Goal: Check status: Check status

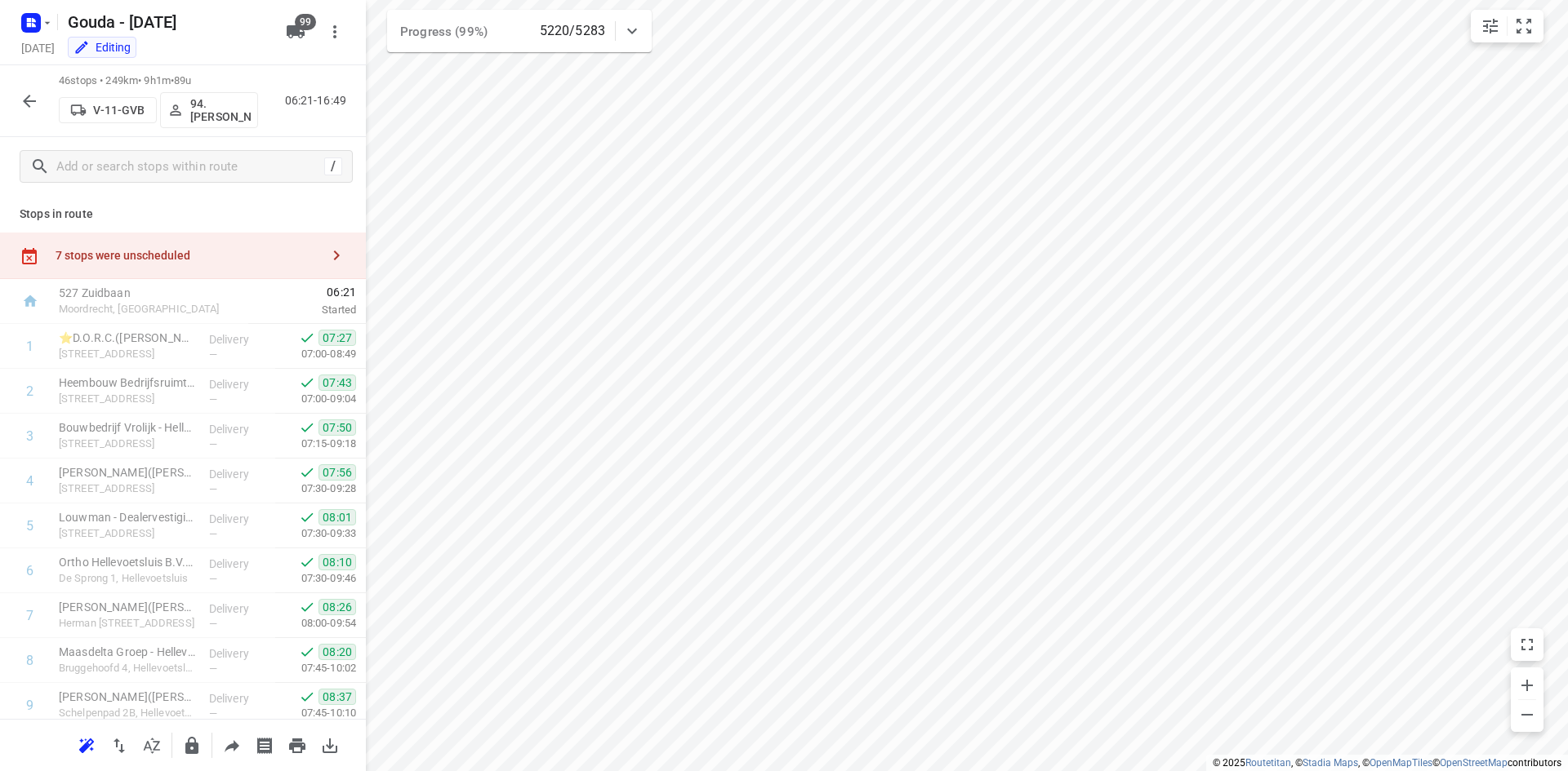
scroll to position [1715, 0]
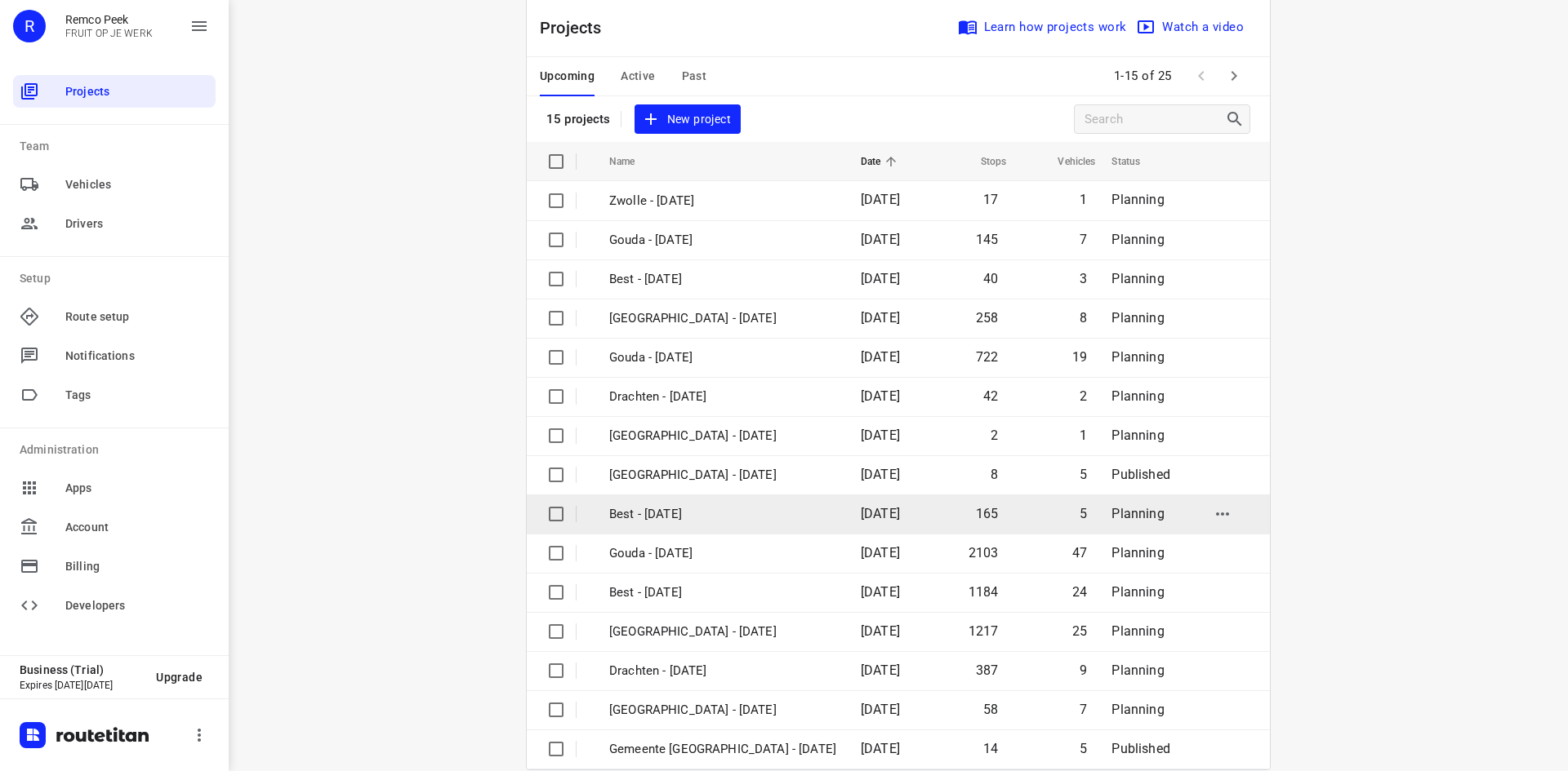
scroll to position [53, 0]
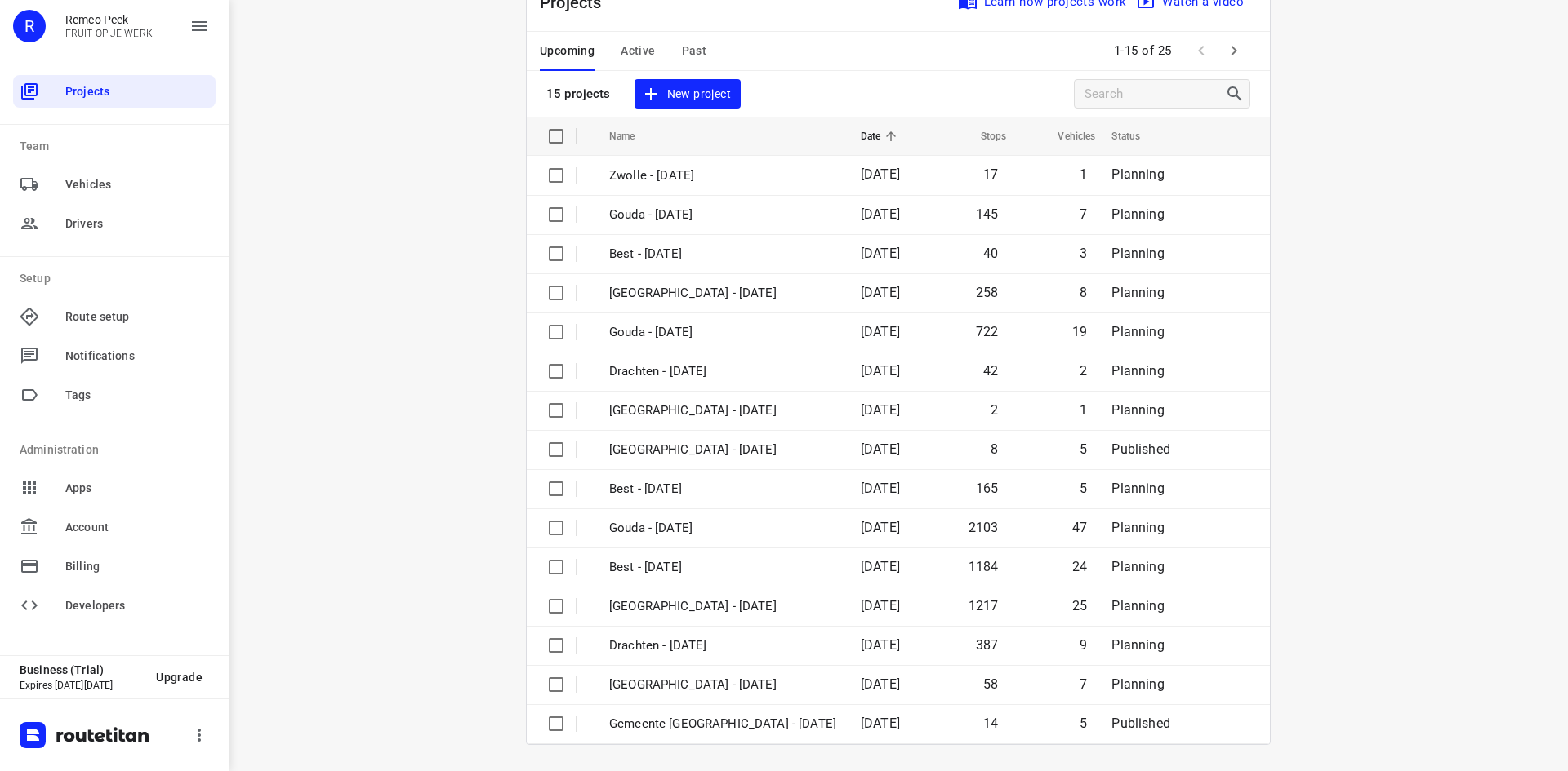
click at [1241, 55] on button "button" at bounding box center [1234, 51] width 33 height 33
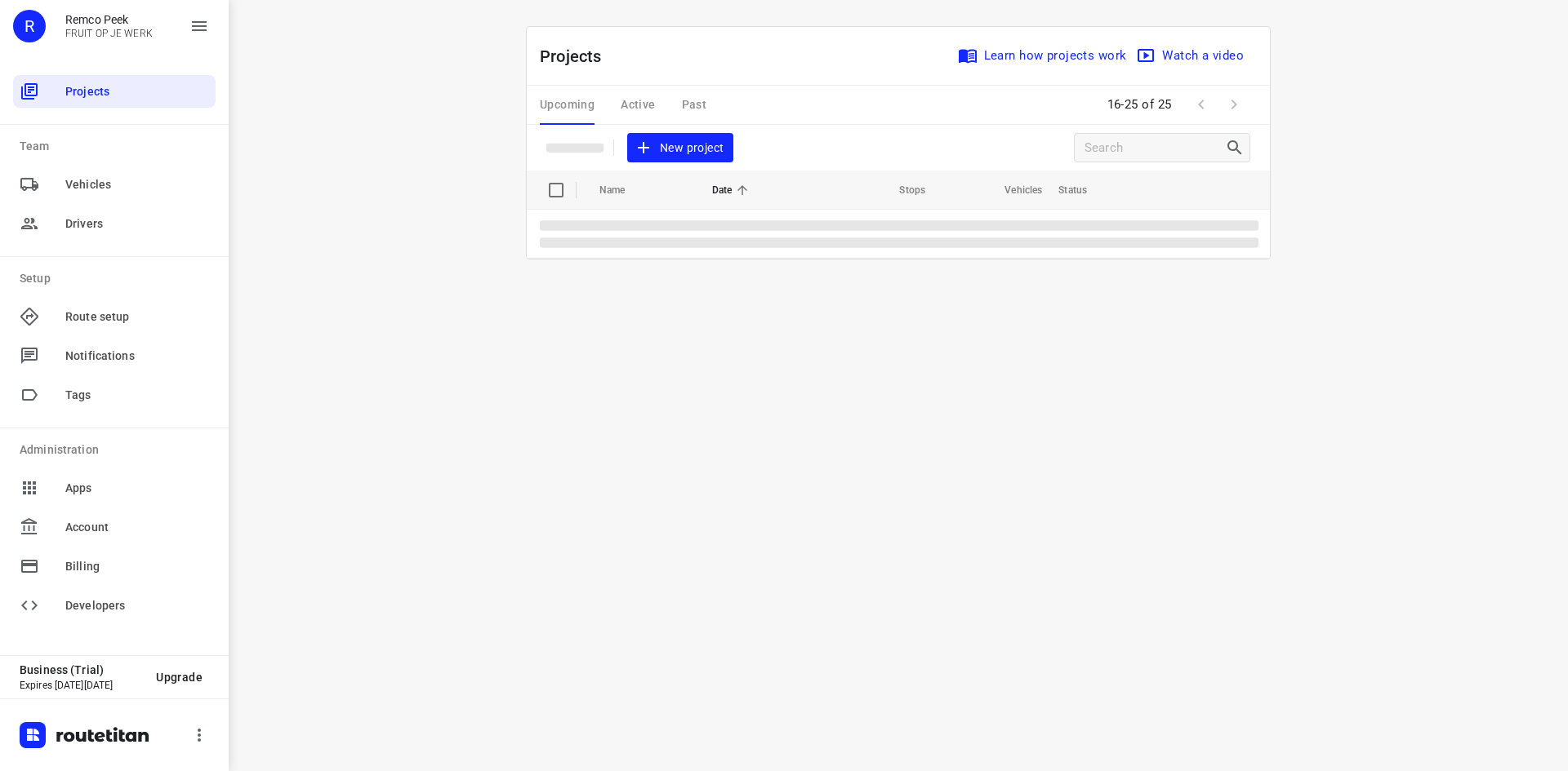
scroll to position [0, 0]
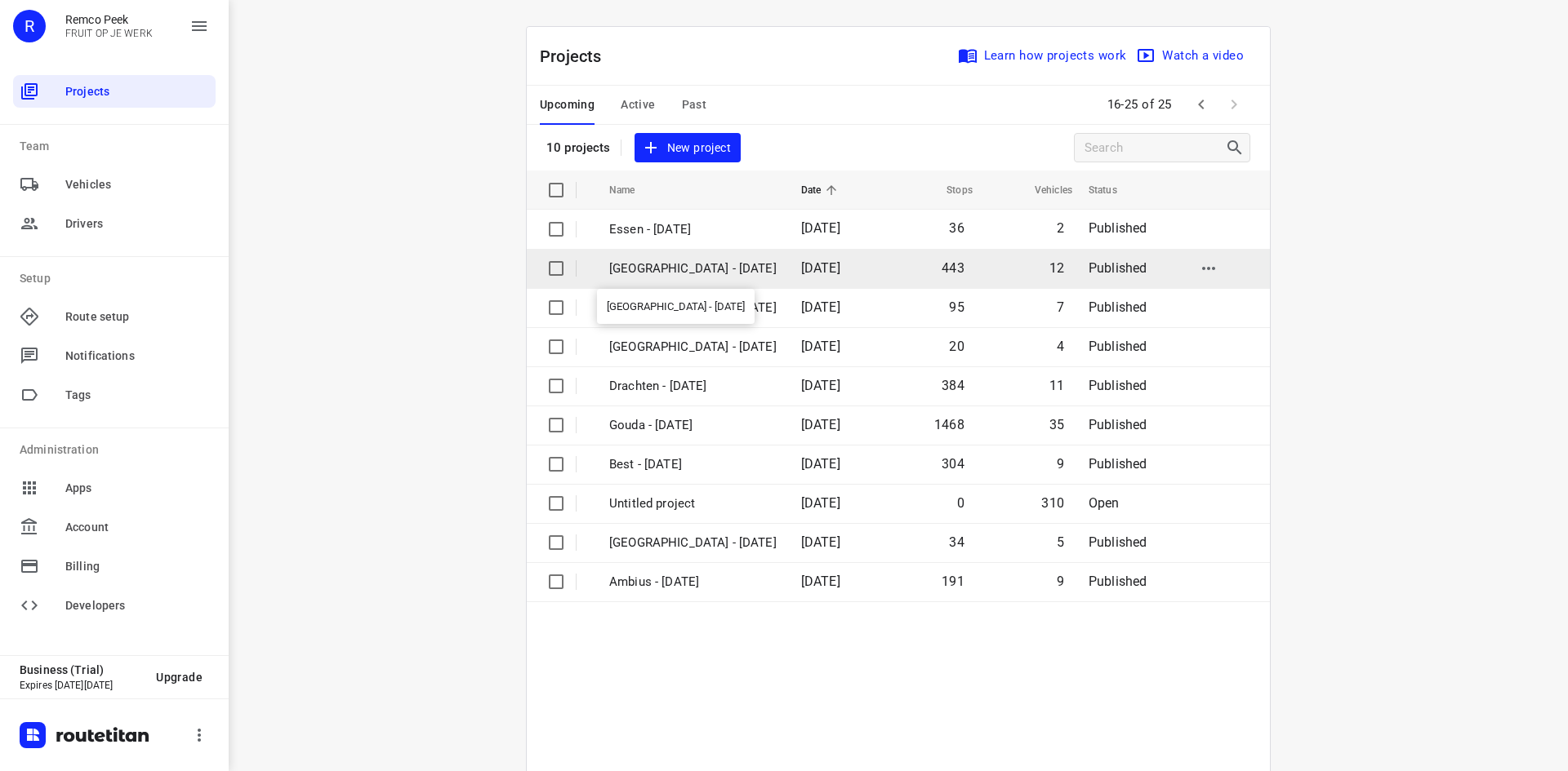
click at [706, 264] on p "Zwolle - Tuesday" at bounding box center [693, 269] width 167 height 19
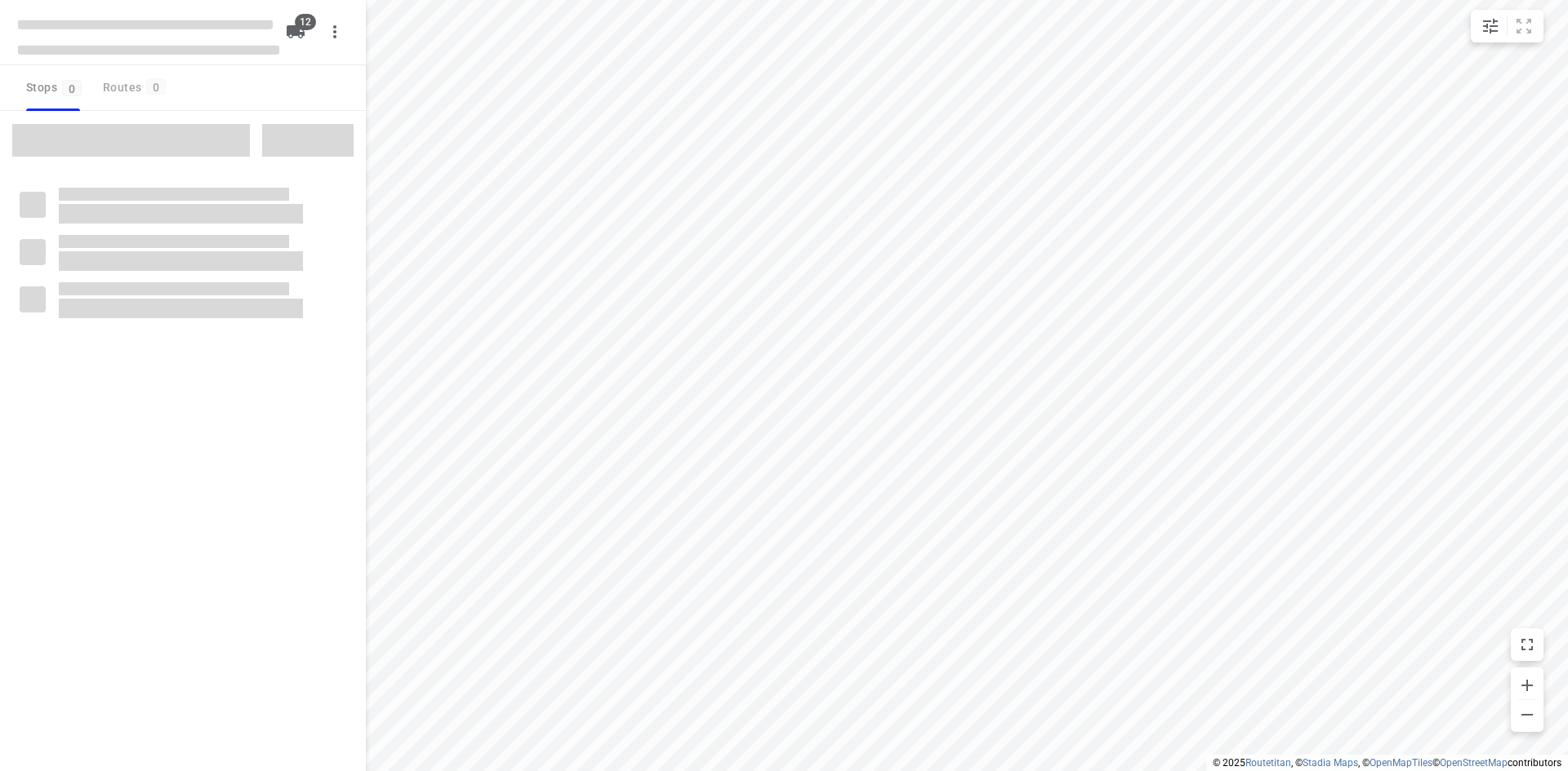
checkbox input "true"
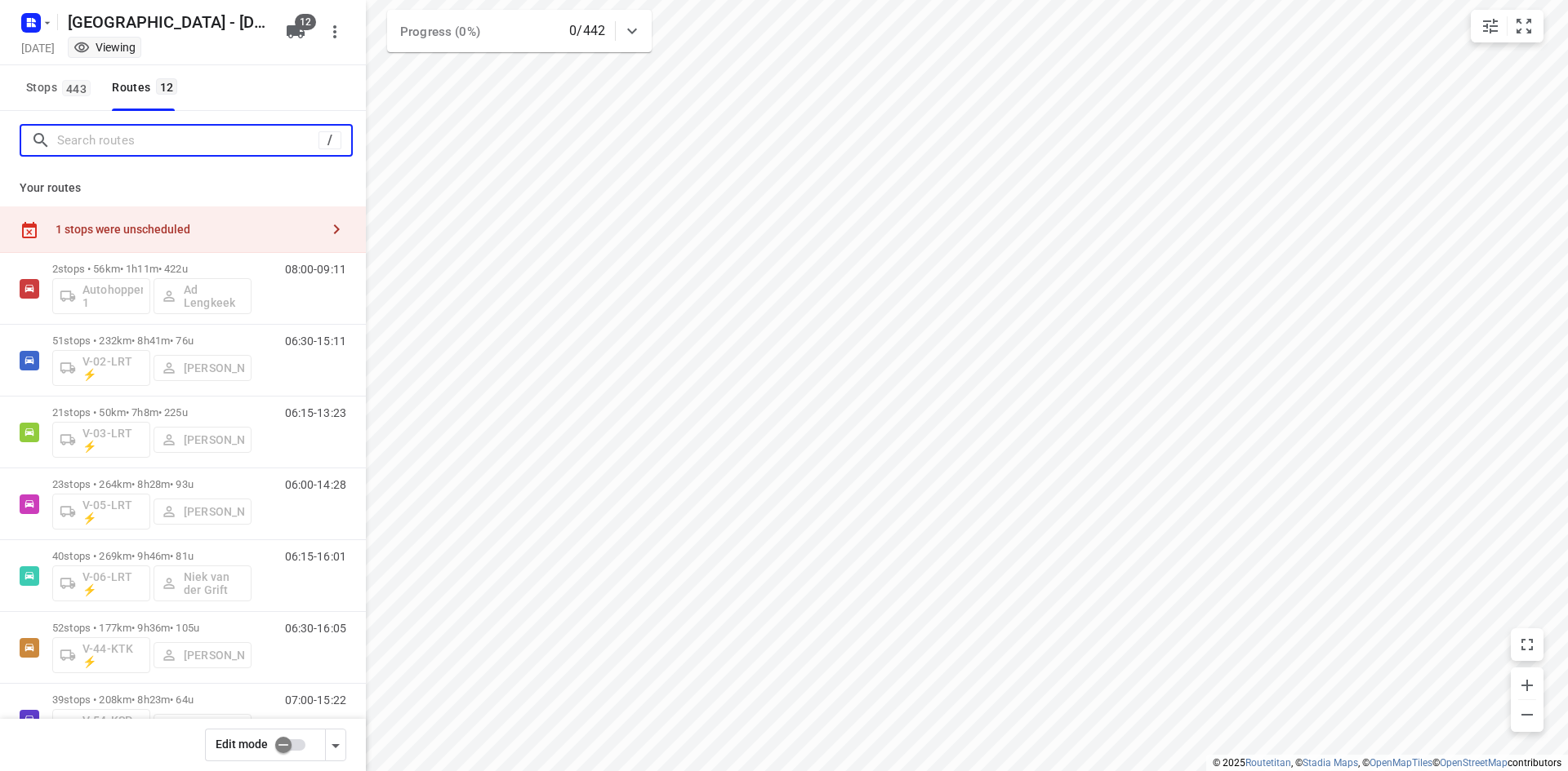
click at [161, 147] on input "Search routes" at bounding box center [187, 141] width 261 height 25
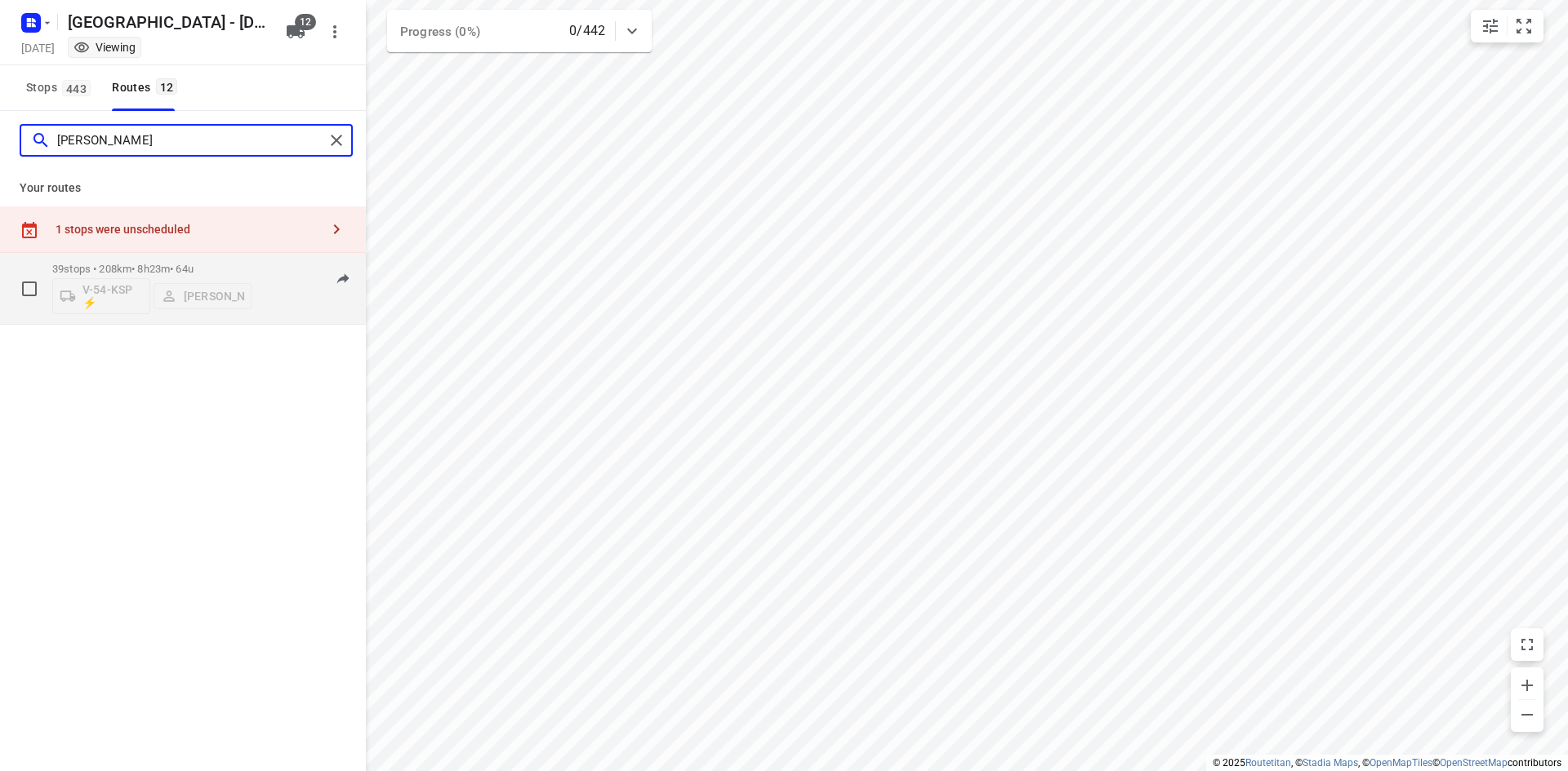
type input "marius"
click at [148, 266] on p "39 stops • 208km • 8h23m • 64u" at bounding box center [152, 269] width 199 height 12
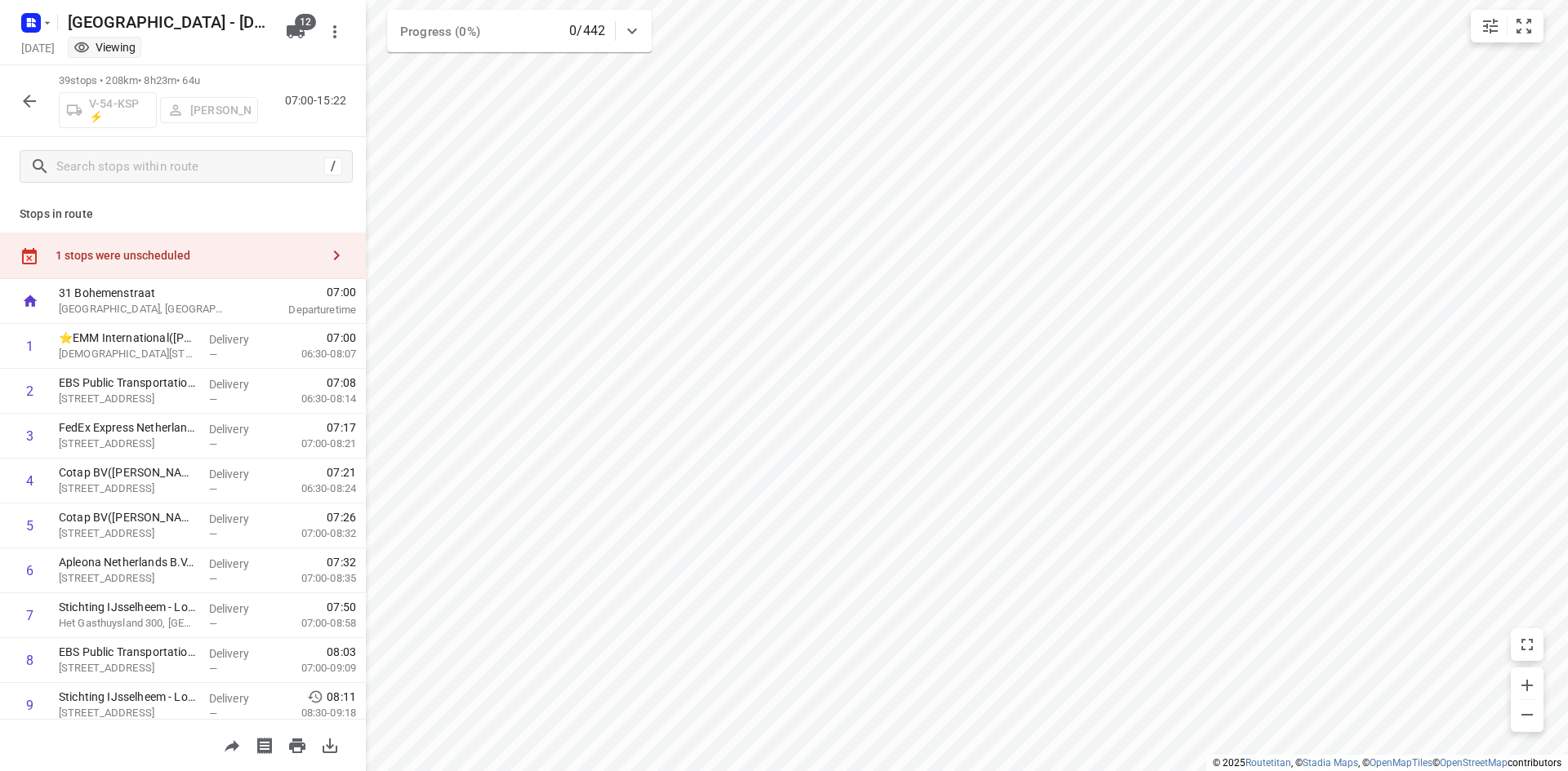
drag, startPoint x: 226, startPoint y: 78, endPoint x: 62, endPoint y: 77, distance: 164.0
click at [62, 77] on p "39 stops • 208km • 8h23m • 64u" at bounding box center [158, 81] width 199 height 16
click at [62, 76] on p "39 stops • 208km • 8h23m • 64u" at bounding box center [158, 81] width 199 height 16
click at [56, 76] on div "39 stops • 208km • 8h23m • 64u V-54-KSP ⚡ Marius Deckers 07:00-15:22" at bounding box center [183, 101] width 366 height 72
drag, startPoint x: 58, startPoint y: 76, endPoint x: 211, endPoint y: 81, distance: 153.1
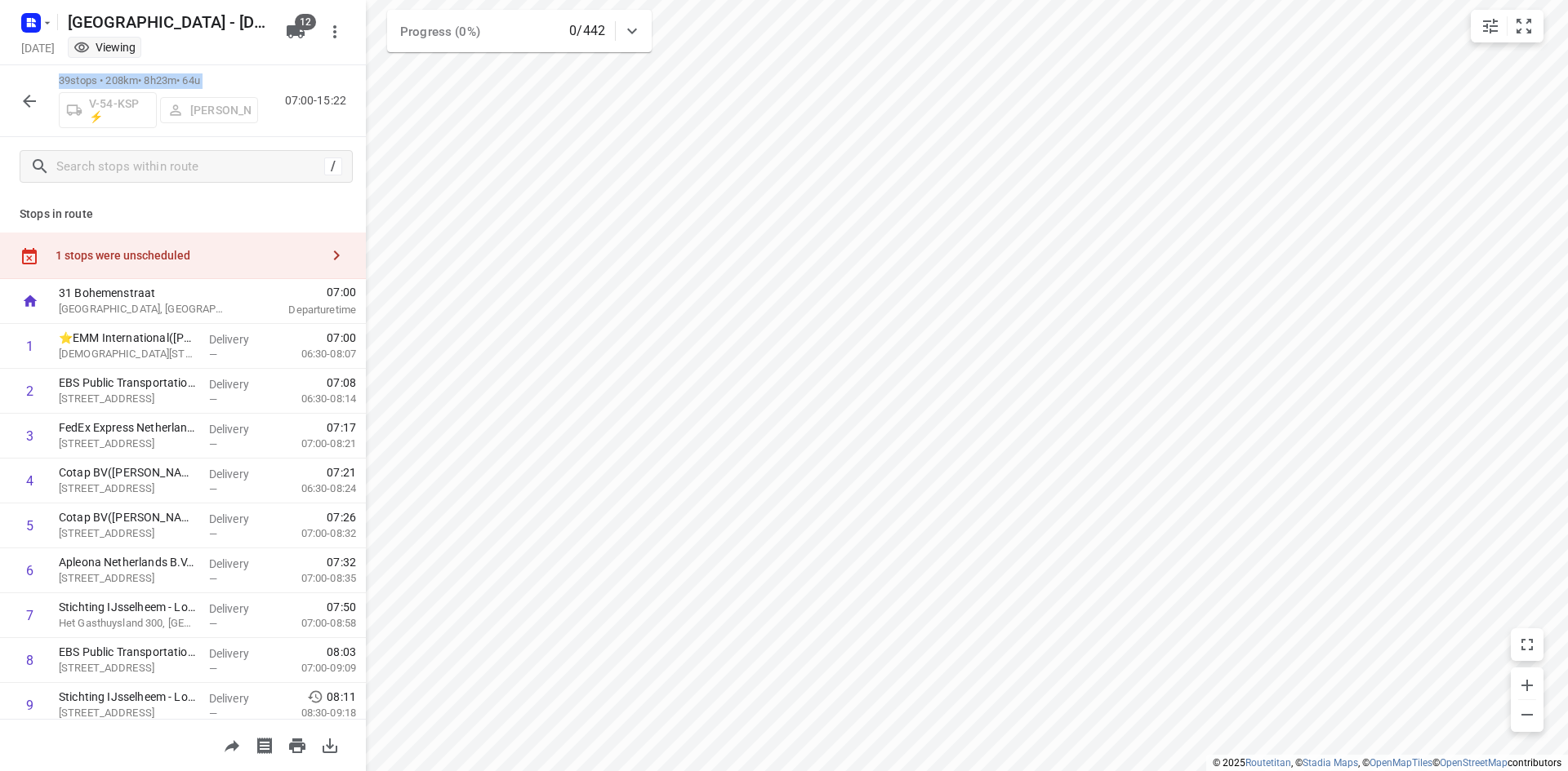
click at [211, 81] on div "39 stops • 208km • 8h23m • 64u V-54-KSP ⚡ Marius Deckers 07:00-15:22" at bounding box center [183, 101] width 366 height 72
click at [213, 81] on p "39 stops • 208km • 8h23m • 64u" at bounding box center [158, 81] width 199 height 16
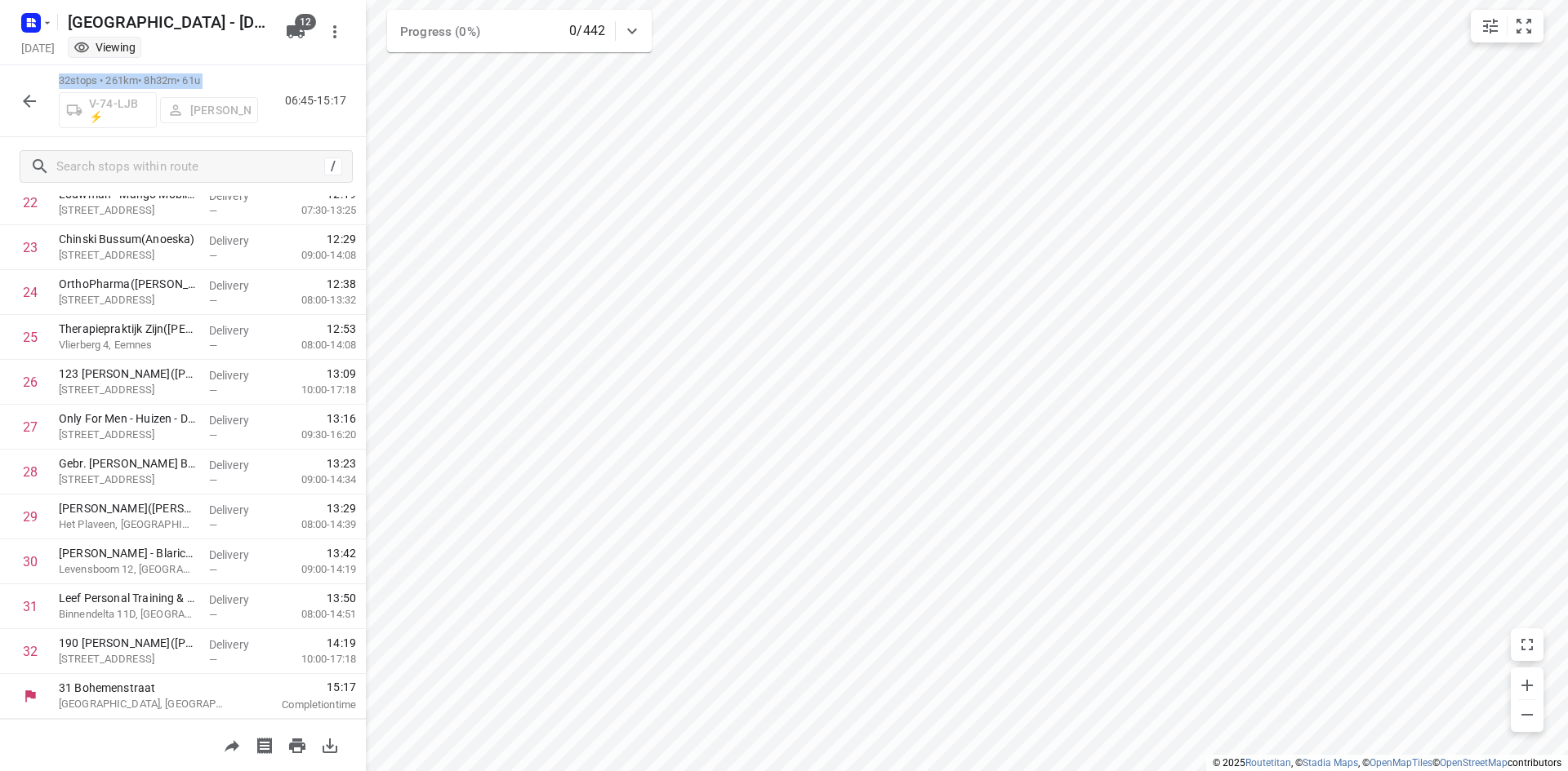
scroll to position [1087, 0]
click at [26, 94] on icon "button" at bounding box center [29, 101] width 20 height 20
